Goal: Information Seeking & Learning: Learn about a topic

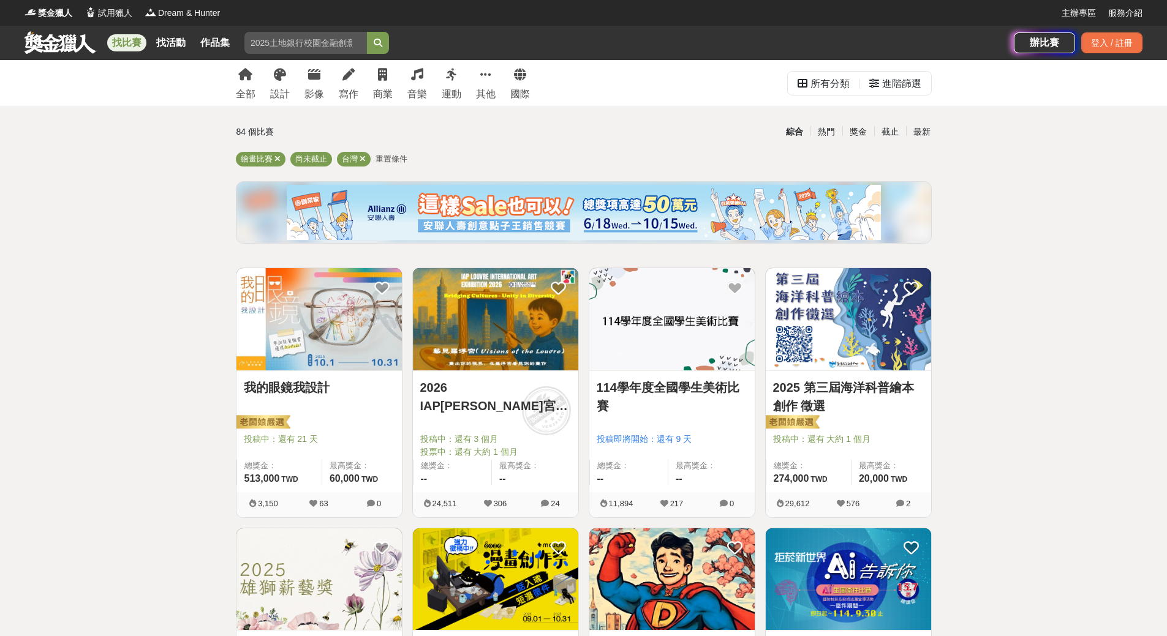
click at [285, 388] on link "我的眼鏡我設計" at bounding box center [319, 388] width 151 height 18
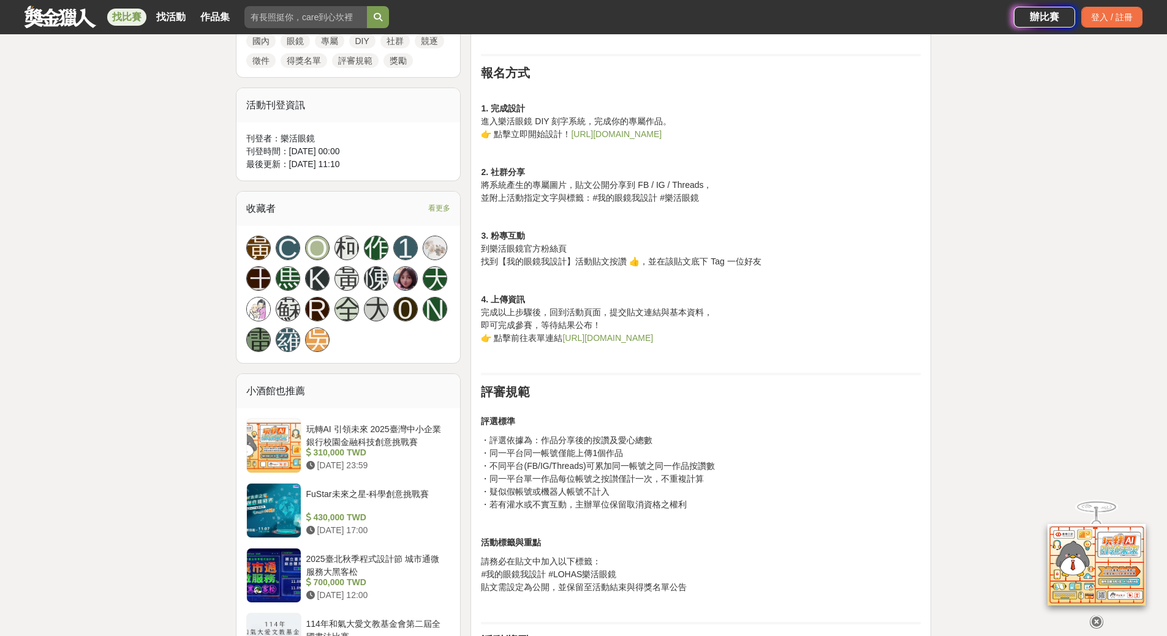
scroll to position [980, 0]
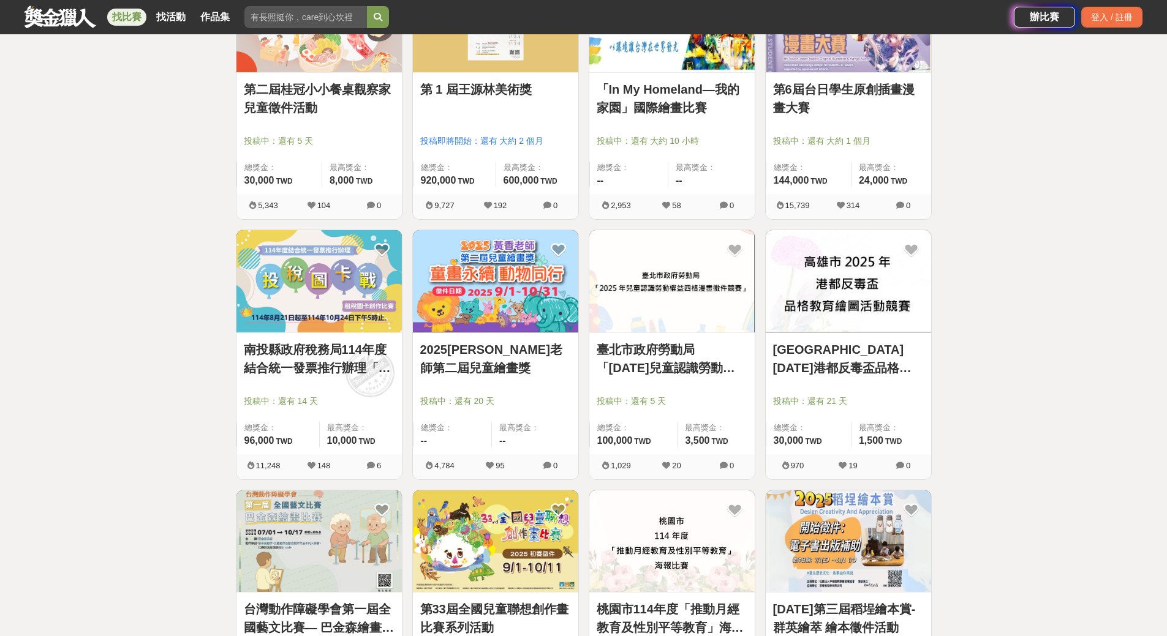
scroll to position [858, 0]
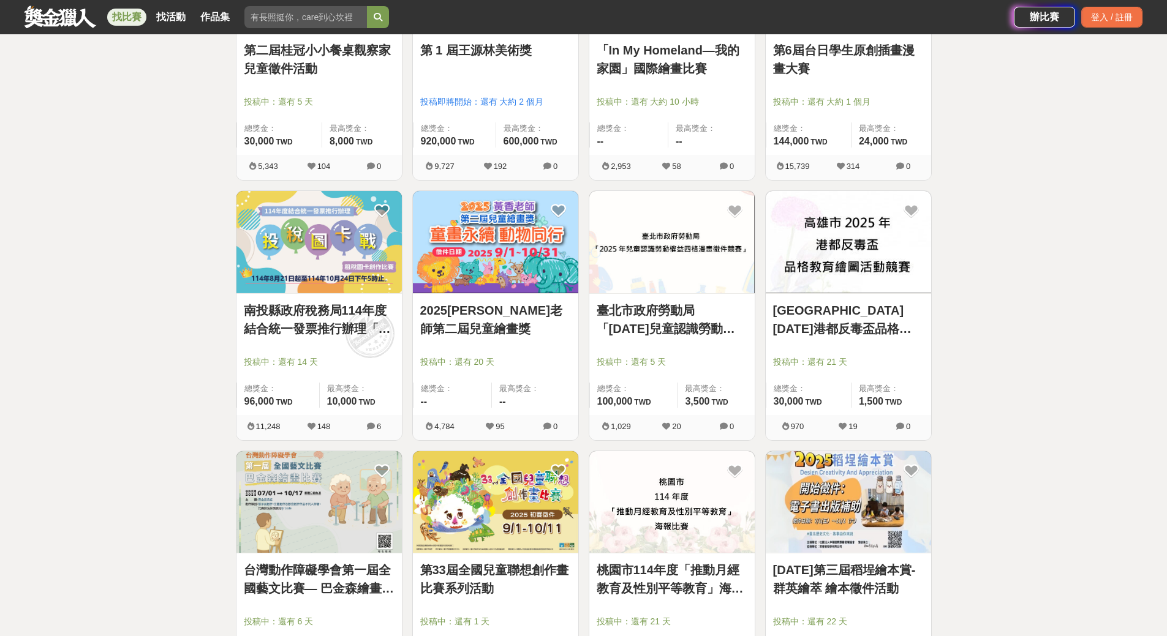
click at [463, 310] on link "2025[PERSON_NAME]老師第二屆兒童繪畫獎" at bounding box center [495, 319] width 151 height 37
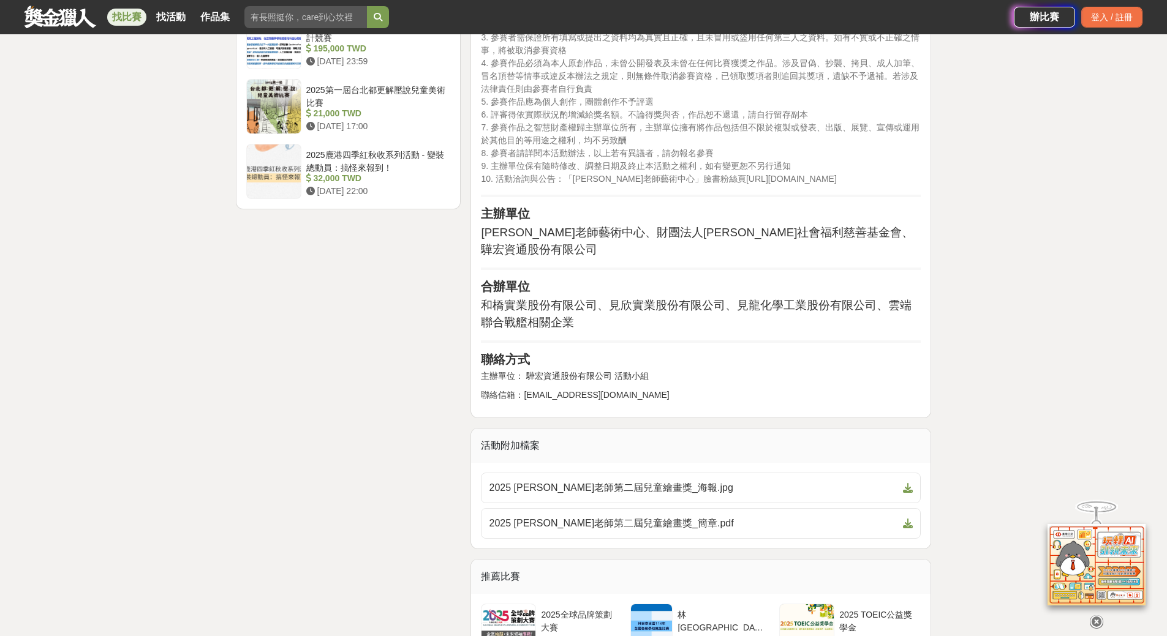
scroll to position [2021, 0]
click at [910, 518] on icon at bounding box center [908, 523] width 10 height 10
click at [910, 483] on icon at bounding box center [908, 488] width 10 height 10
